Goal: Answer question/provide support: Share knowledge or assist other users

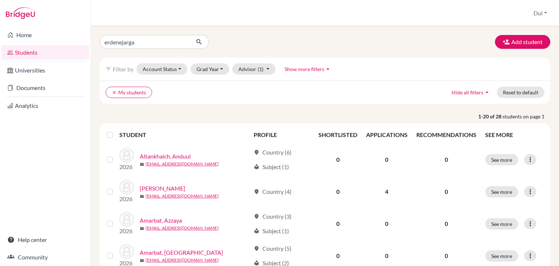
type input "erdenejargal"
click button "submit" at bounding box center [199, 42] width 19 height 14
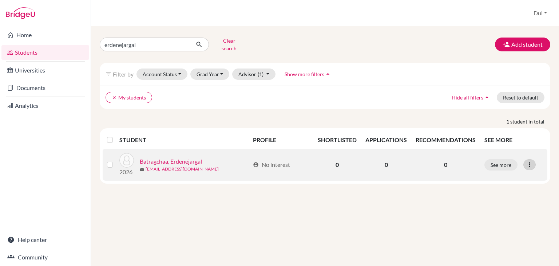
click at [533, 161] on icon at bounding box center [529, 164] width 7 height 7
click at [502, 159] on button "See more" at bounding box center [500, 164] width 33 height 11
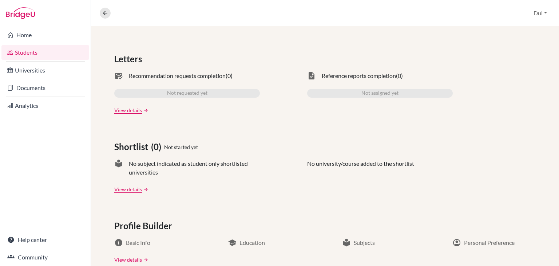
click at [558, 147] on div "Batragchaa, Erdenejargal Access student's account 2026 | [EMAIL_ADDRESS][DOMAIN…" at bounding box center [325, 145] width 468 height 239
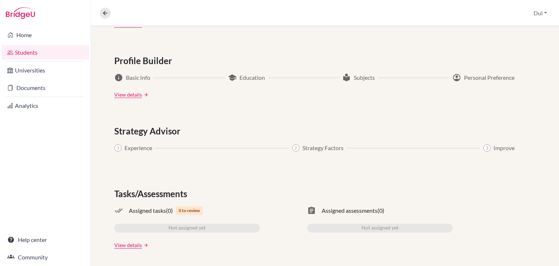
drag, startPoint x: 558, startPoint y: 147, endPoint x: 558, endPoint y: 206, distance: 58.9
click at [558, 206] on div "Batragchaa, Erdenejargal Access student's account 2026 | [EMAIL_ADDRESS][DOMAIN…" at bounding box center [325, 145] width 468 height 239
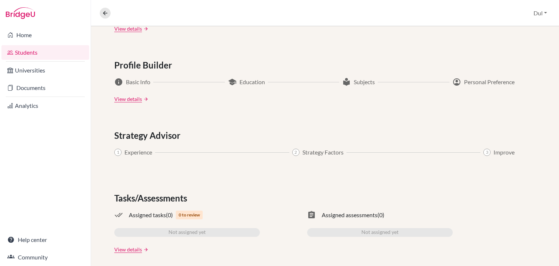
click at [528, 183] on div "Applications (0) Not started yet Upcoming deadline N/A University offers N/A Ap…" at bounding box center [325, 22] width 468 height 495
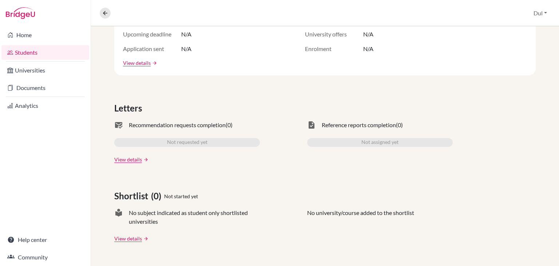
drag, startPoint x: 550, startPoint y: 127, endPoint x: 553, endPoint y: 120, distance: 7.8
click at [553, 120] on div "Batragchaa, Erdenejargal Access student's account 2026 | [EMAIL_ADDRESS][DOMAIN…" at bounding box center [325, 145] width 468 height 239
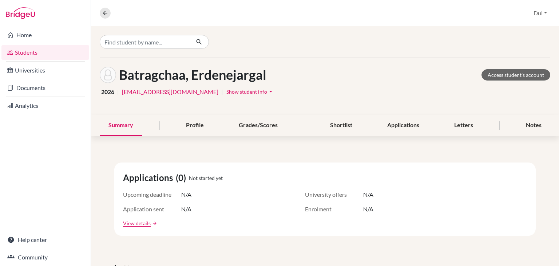
scroll to position [21, 0]
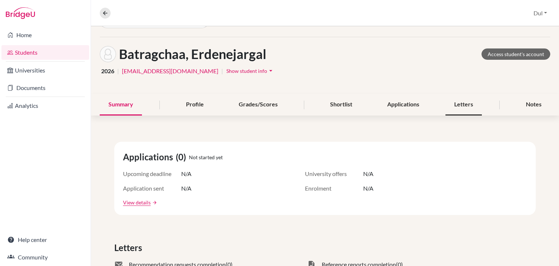
click at [466, 106] on div "Letters" at bounding box center [463, 104] width 36 height 21
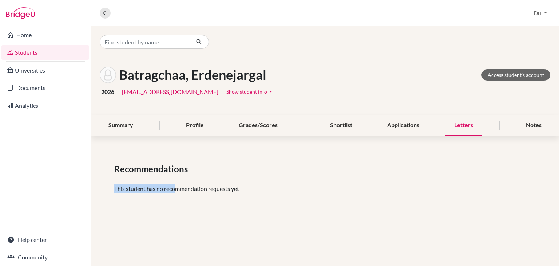
drag, startPoint x: 174, startPoint y: 183, endPoint x: 221, endPoint y: 174, distance: 48.2
click at [221, 174] on div "Recommendations This student has no recommendation requests yet" at bounding box center [325, 180] width 468 height 71
click at [299, 216] on div "Batragchaa, Erdenejargal Access student's account 2026 | [EMAIL_ADDRESS][DOMAIN…" at bounding box center [325, 145] width 468 height 239
drag, startPoint x: 210, startPoint y: 213, endPoint x: 118, endPoint y: 250, distance: 100.1
click at [118, 250] on div "Batragchaa, Erdenejargal Access student's account 2026 | [EMAIL_ADDRESS][DOMAIN…" at bounding box center [325, 145] width 468 height 239
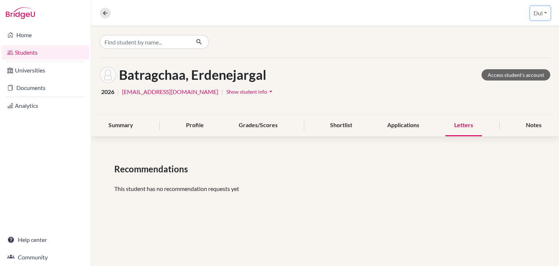
click at [536, 9] on button "Dul" at bounding box center [540, 13] width 20 height 14
click at [508, 57] on button "Log out" at bounding box center [522, 59] width 57 height 12
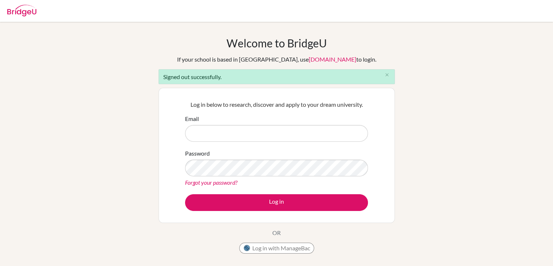
click at [271, 126] on input "Email" at bounding box center [276, 133] width 183 height 17
type input "dulgantulga@yahoo.com"
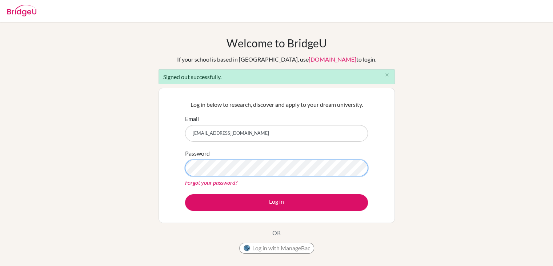
click at [185, 194] on button "Log in" at bounding box center [276, 202] width 183 height 17
